Goal: Book appointment/travel/reservation

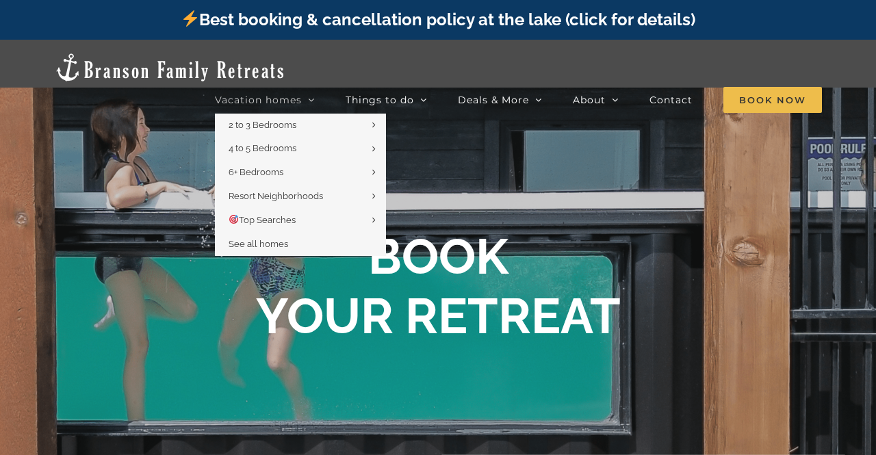
click at [314, 94] on icon "Main Menu" at bounding box center [311, 100] width 7 height 12
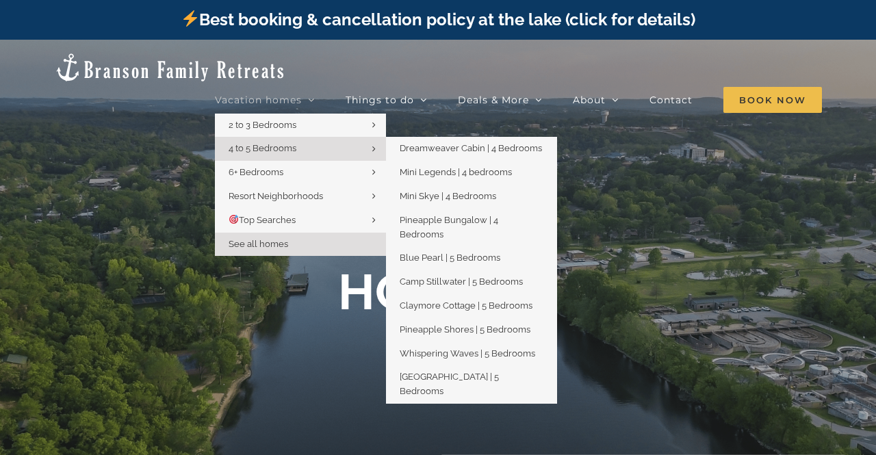
click at [296, 143] on span "4 to 5 Bedrooms" at bounding box center [263, 148] width 68 height 10
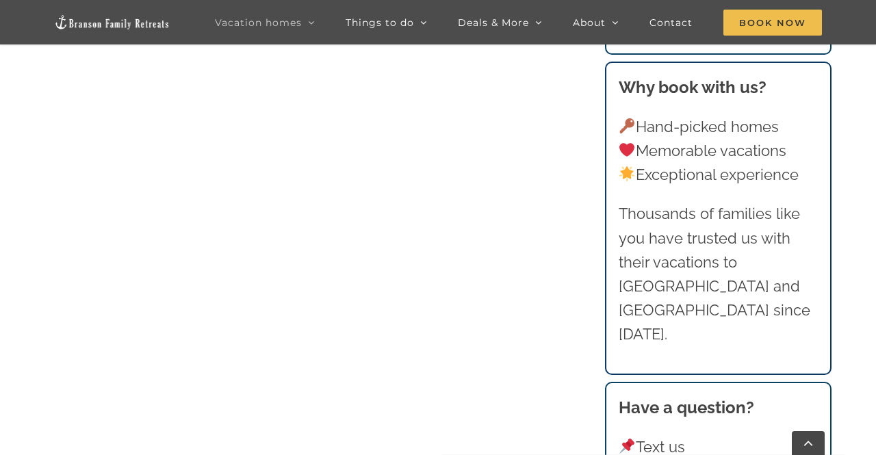
scroll to position [766, 0]
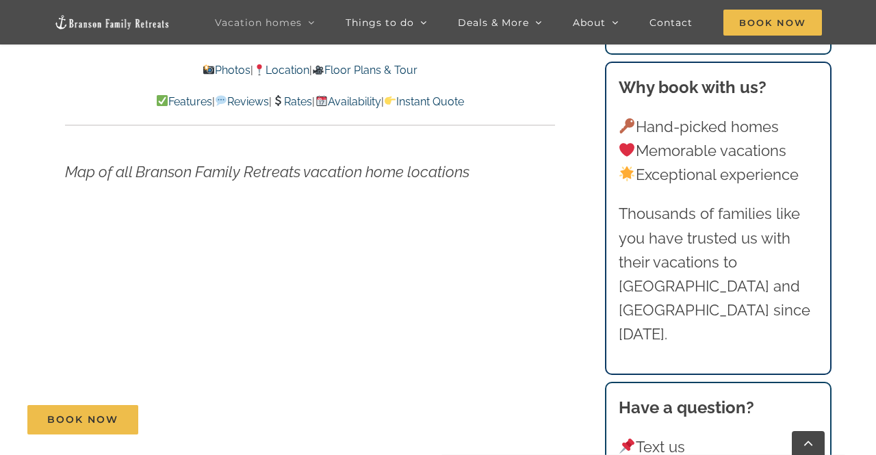
scroll to position [4760, 0]
